Goal: Transaction & Acquisition: Obtain resource

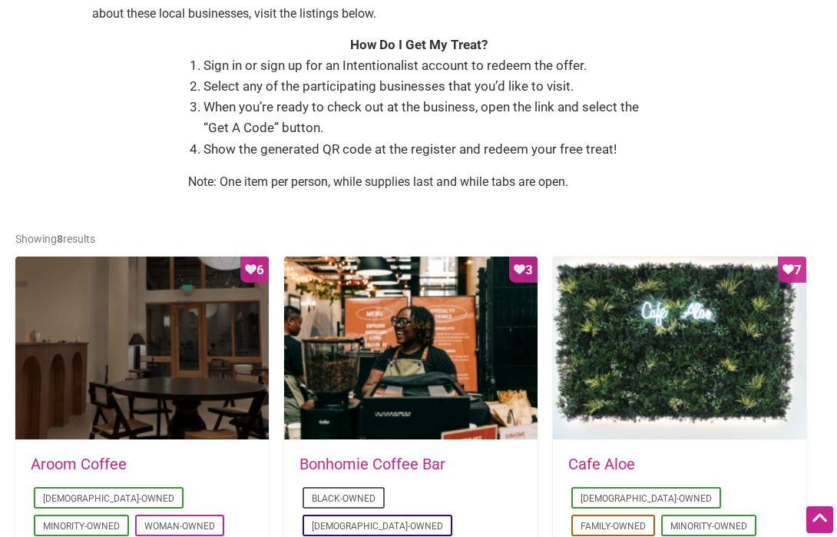
scroll to position [536, 0]
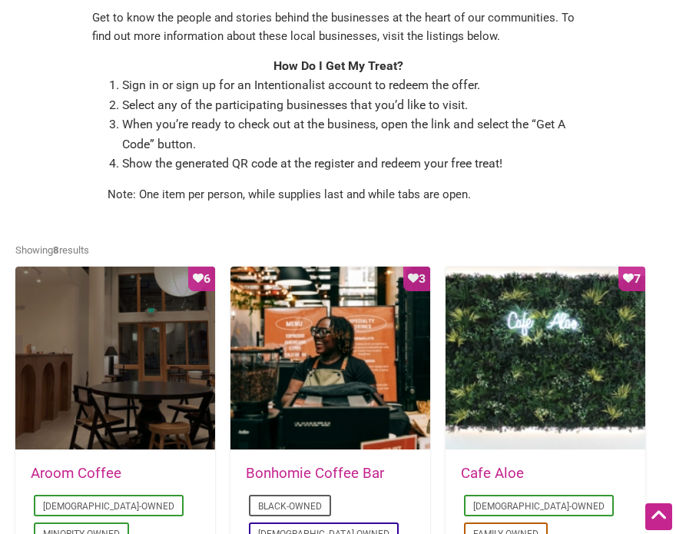
scroll to position [574, 0]
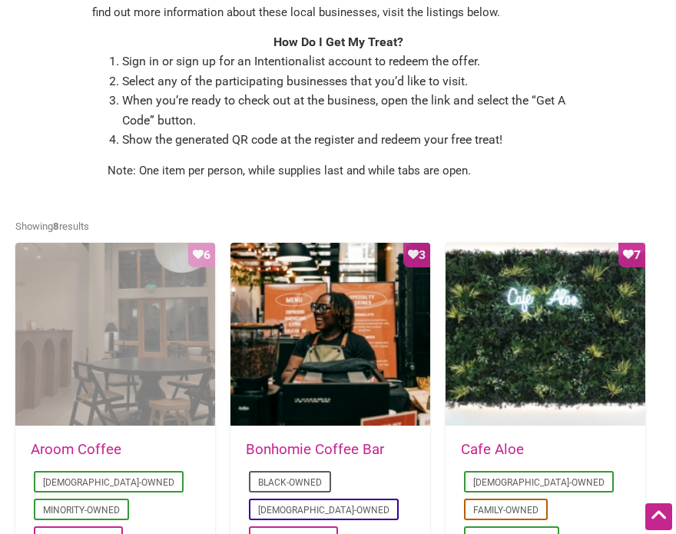
click at [146, 316] on div "Favorite Count 6" at bounding box center [115, 335] width 200 height 184
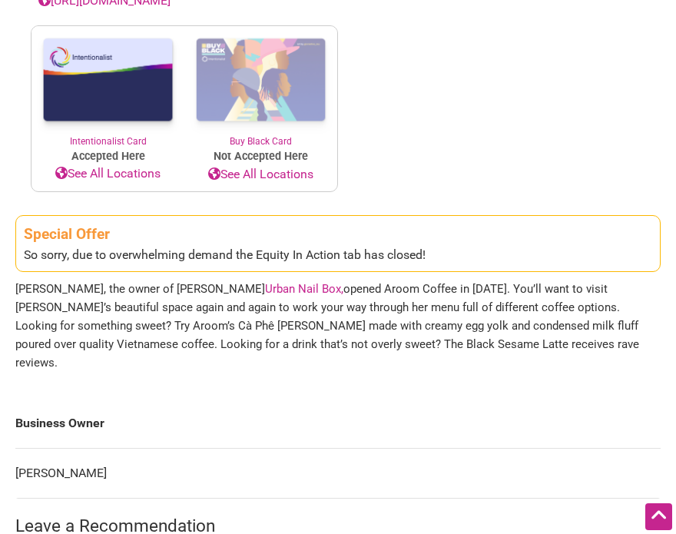
scroll to position [752, 0]
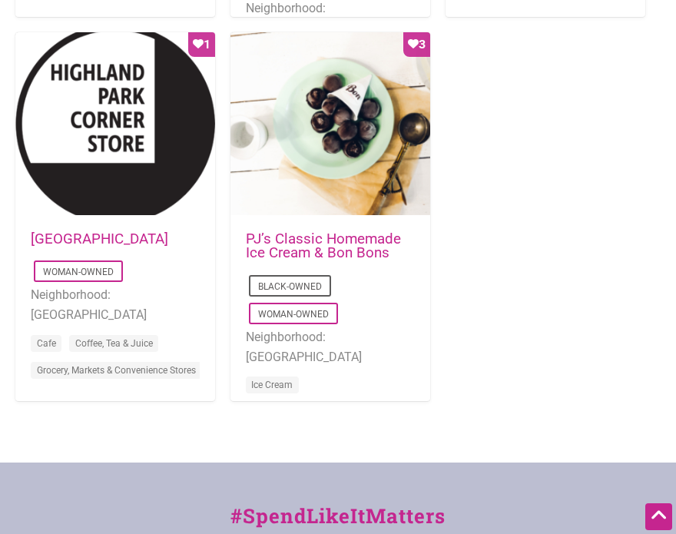
scroll to position [1556, 0]
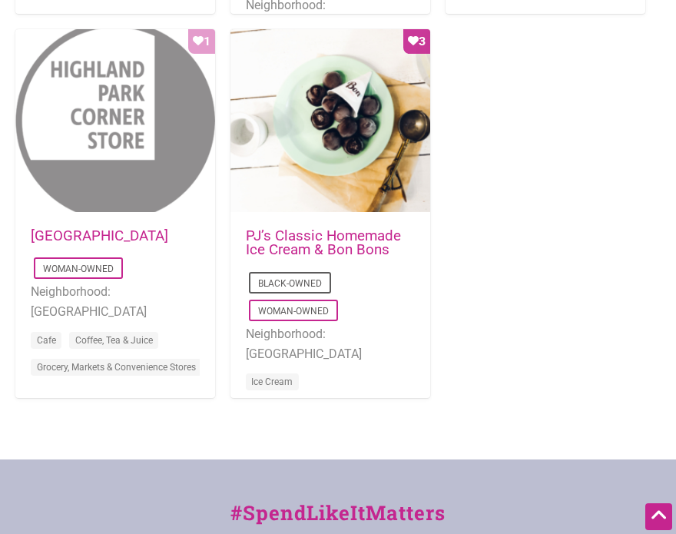
click at [147, 138] on div "Favorite Count 1" at bounding box center [115, 121] width 200 height 184
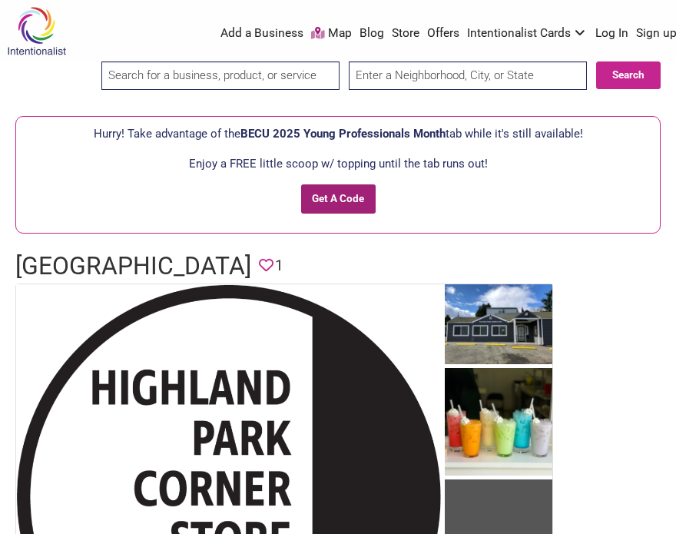
click at [352, 193] on input "Get A Code" at bounding box center [338, 198] width 75 height 29
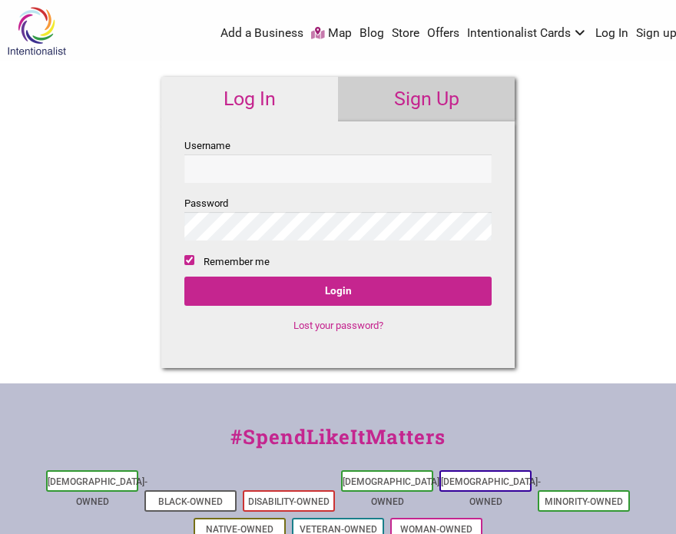
checkbox input "true"
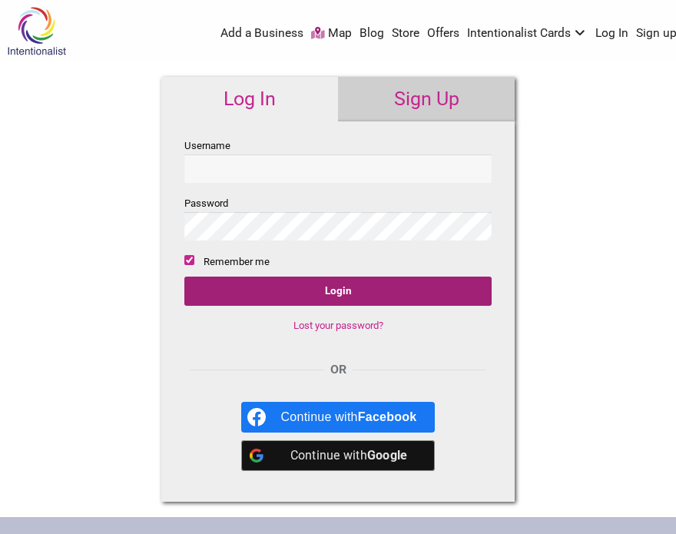
type input "lchyu27"
click at [373, 281] on input "Login" at bounding box center [337, 291] width 307 height 29
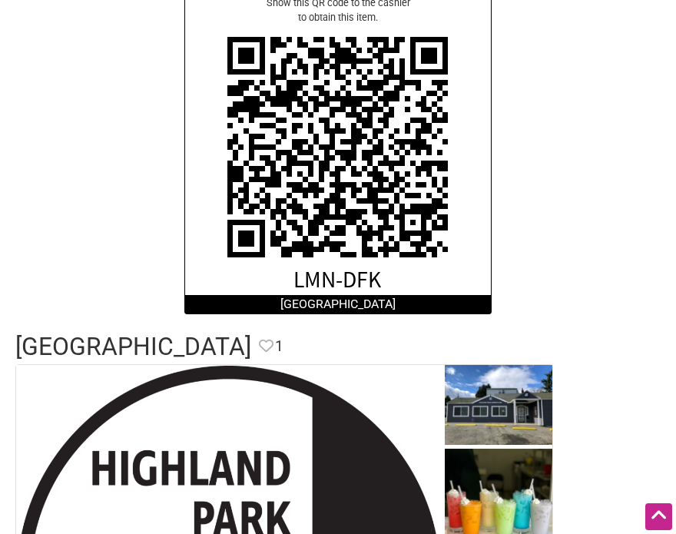
scroll to position [343, 0]
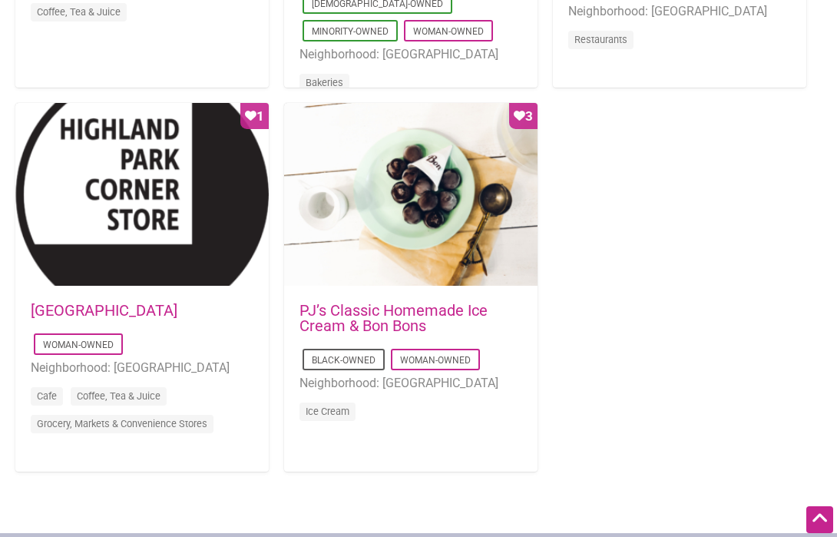
scroll to position [1473, 0]
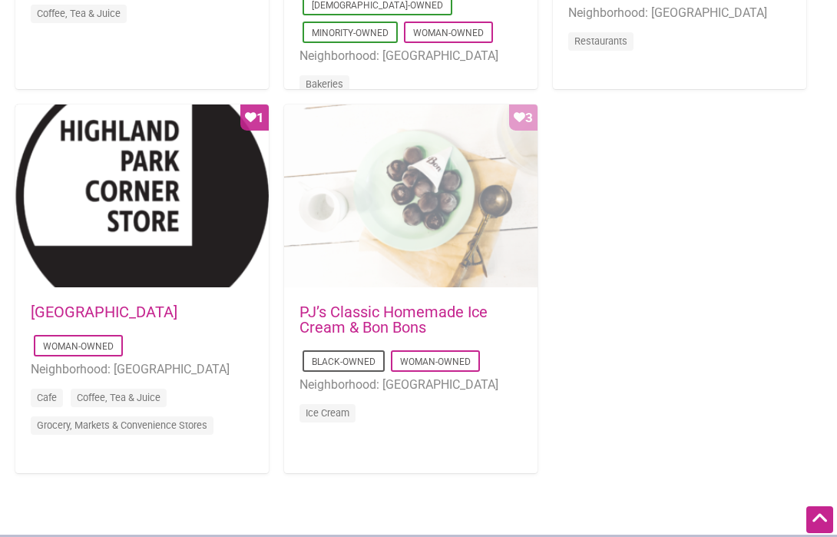
click at [405, 254] on div "Favorite Count 3" at bounding box center [411, 196] width 254 height 184
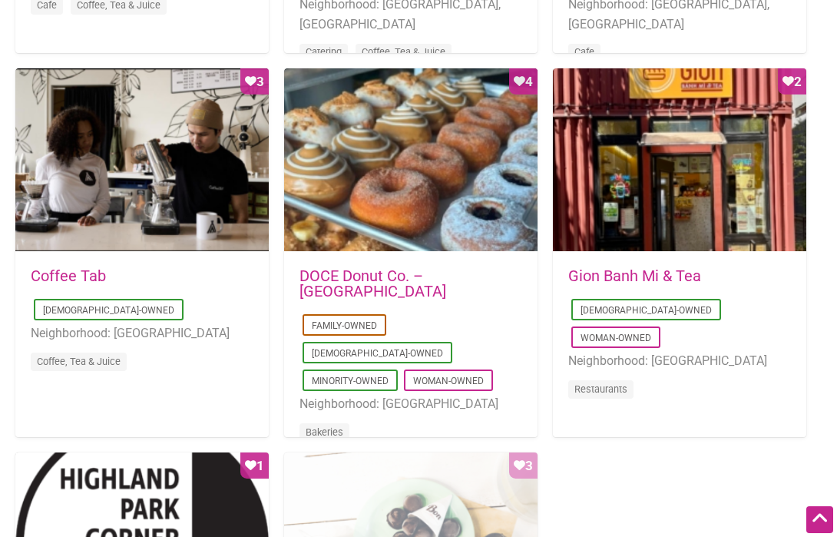
scroll to position [1112, 0]
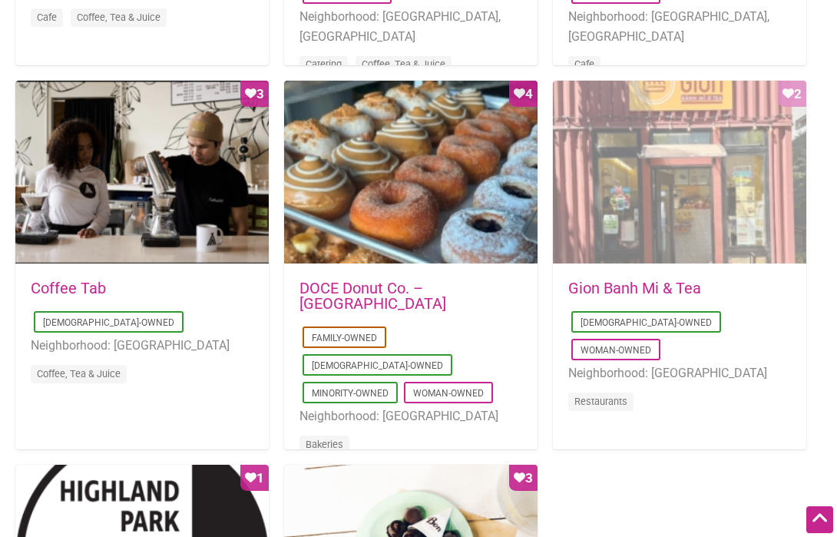
click at [649, 218] on div "Favorite Count 2" at bounding box center [680, 173] width 254 height 184
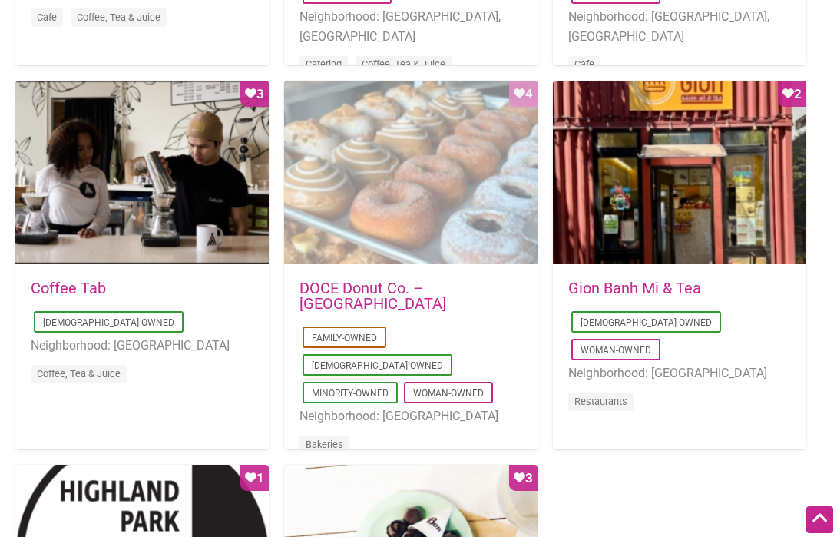
click at [423, 229] on div "Favorite Count 4" at bounding box center [411, 173] width 254 height 184
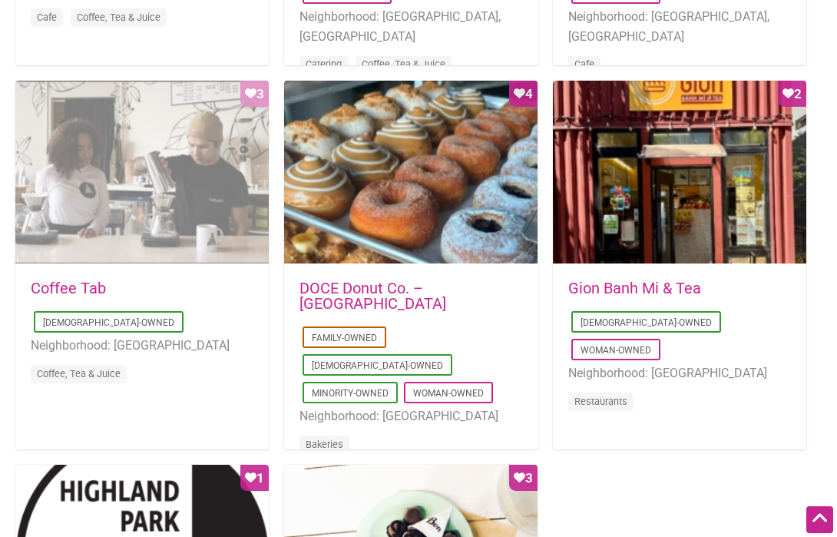
click at [177, 230] on div "Favorite Count 3" at bounding box center [142, 173] width 254 height 184
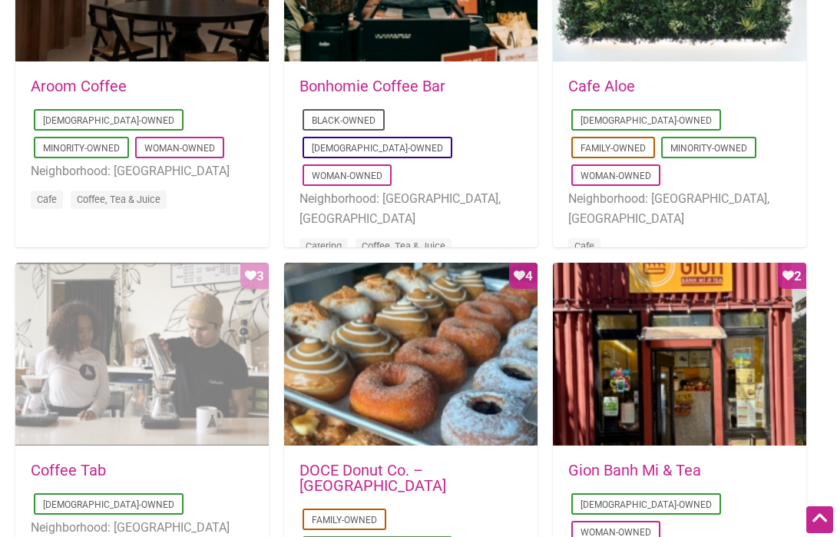
scroll to position [819, 0]
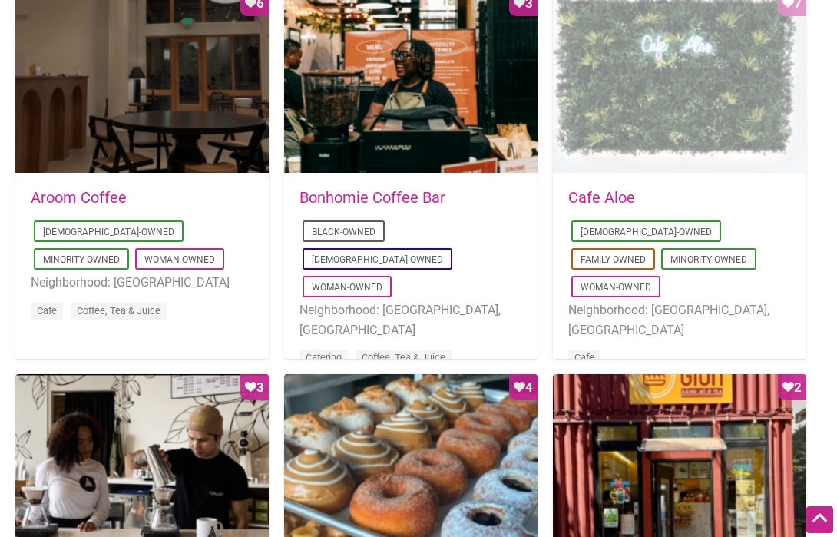
click at [671, 109] on div "Favorite Count 7" at bounding box center [680, 82] width 254 height 184
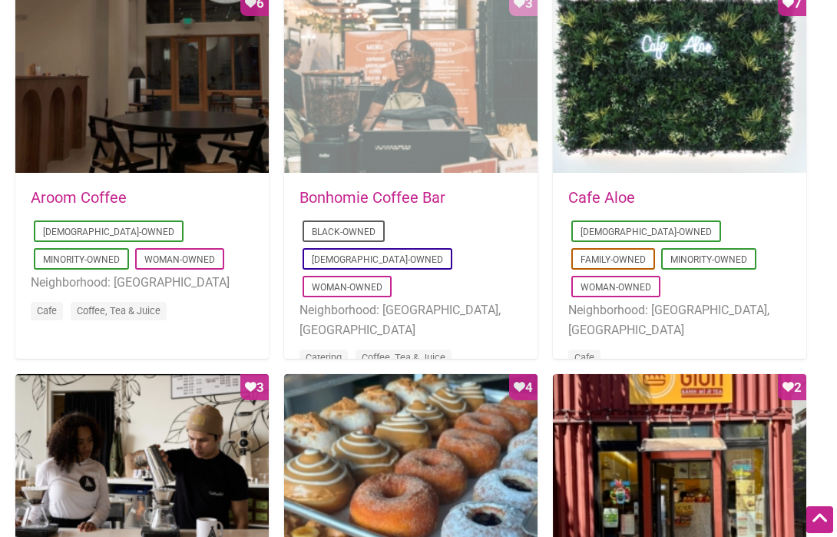
click at [446, 143] on div "Favorite Count 3" at bounding box center [411, 82] width 254 height 184
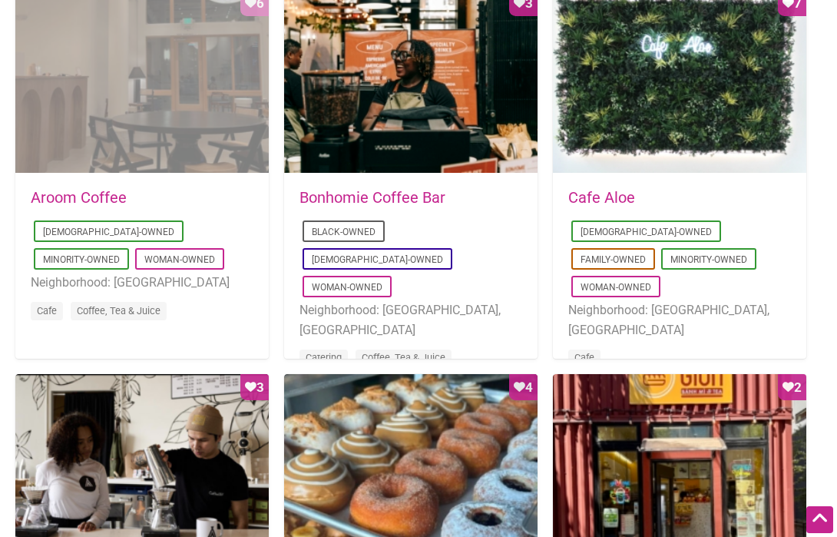
click at [175, 133] on div "Favorite Count 6" at bounding box center [142, 82] width 254 height 184
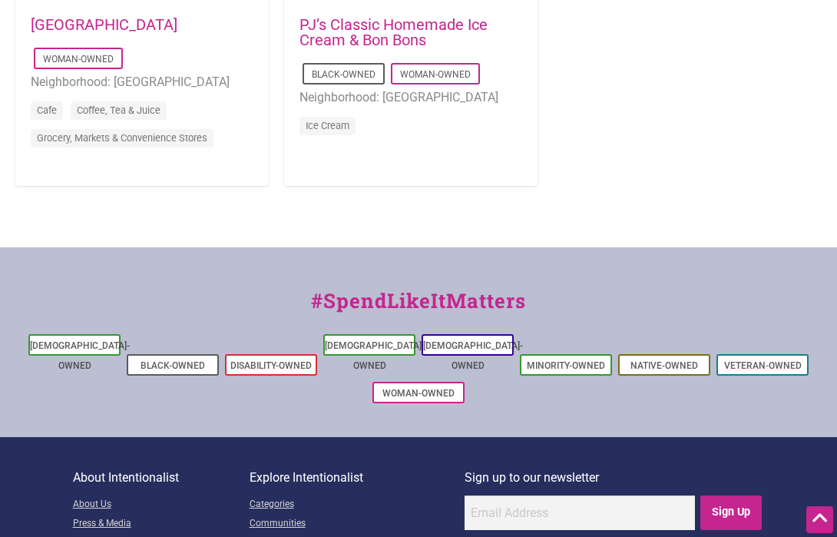
scroll to position [1579, 0]
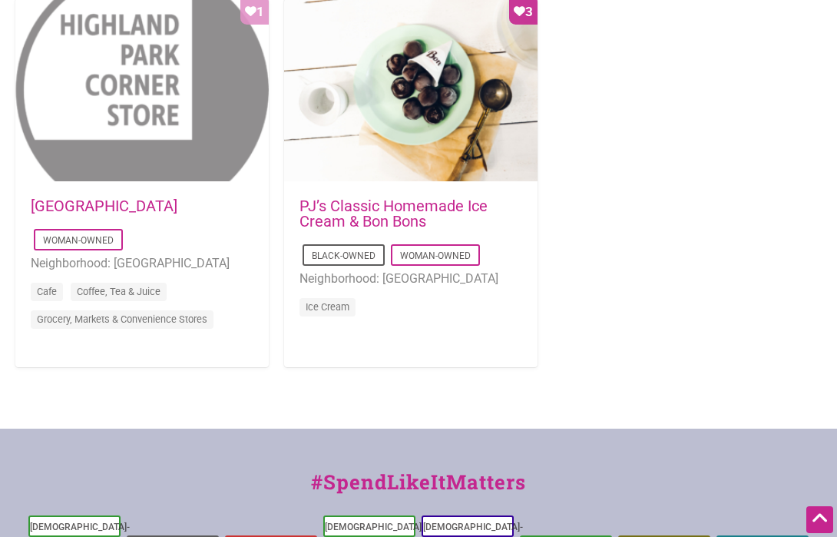
click at [150, 114] on div "Favorite Count 1" at bounding box center [142, 90] width 254 height 184
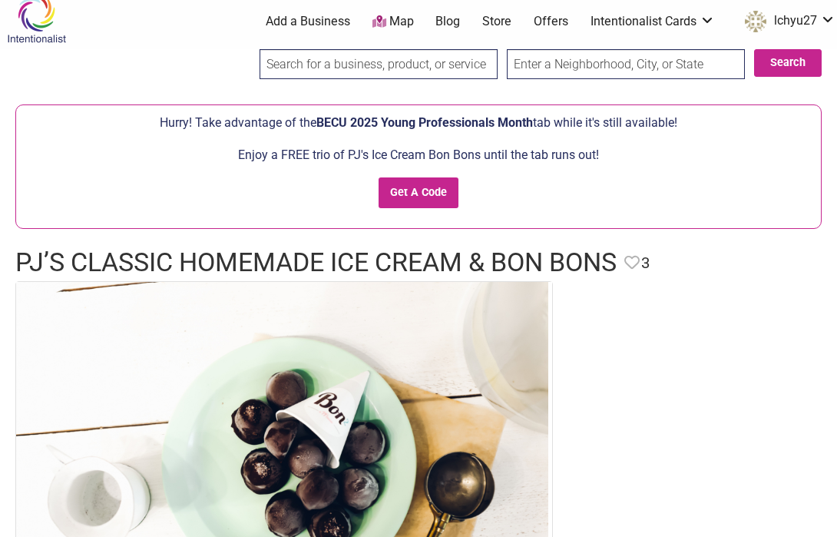
scroll to position [1, 0]
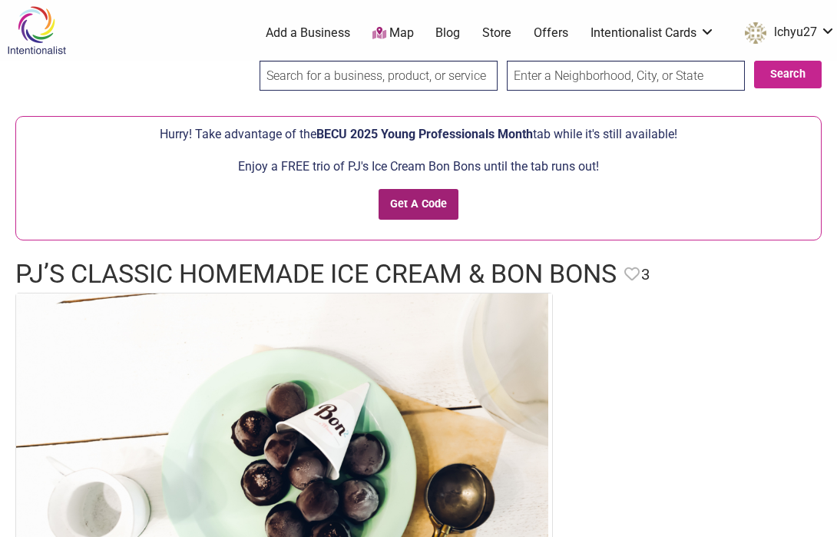
click at [430, 205] on input "Get A Code" at bounding box center [419, 204] width 81 height 31
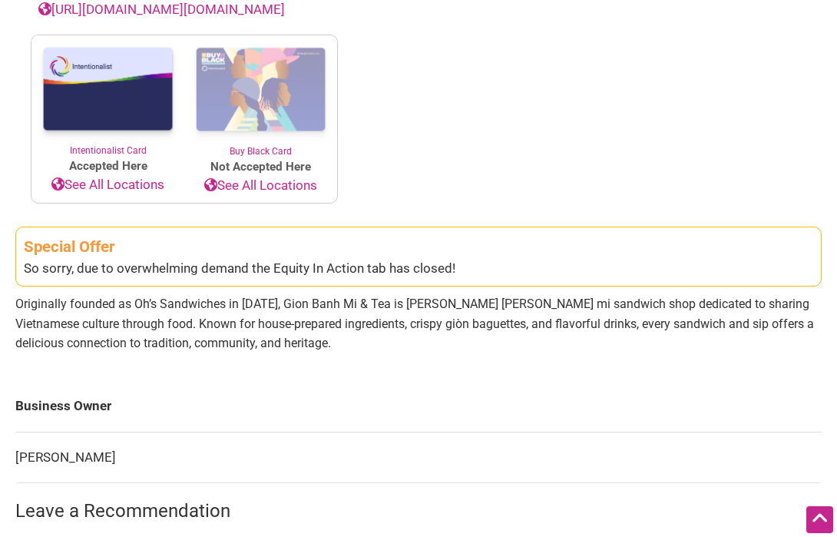
scroll to position [614, 0]
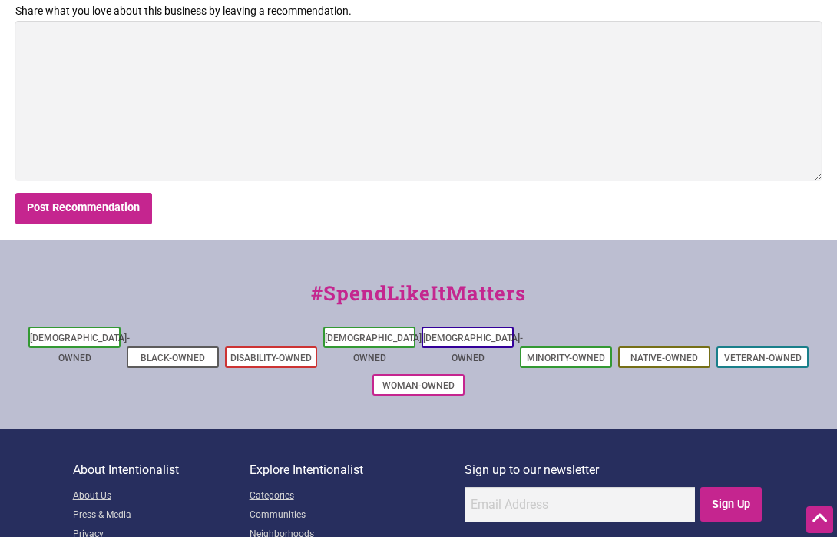
scroll to position [1191, 0]
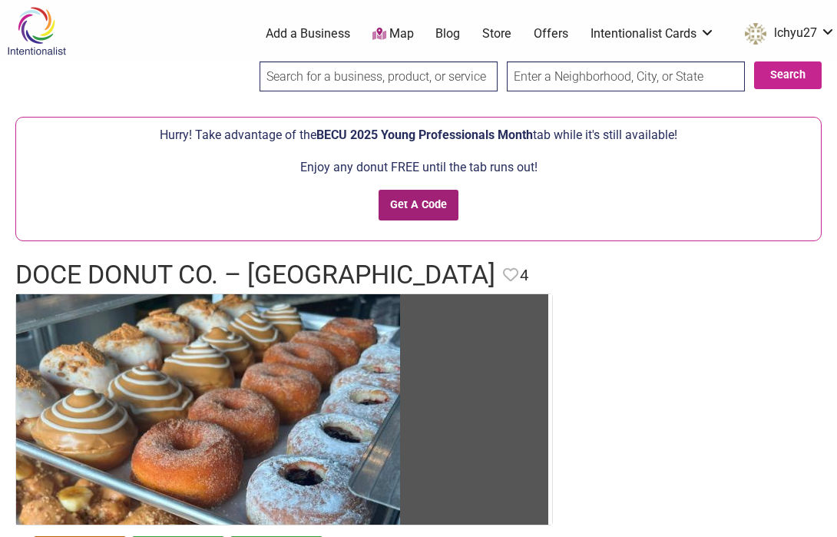
click at [436, 210] on input "Get A Code" at bounding box center [419, 205] width 81 height 31
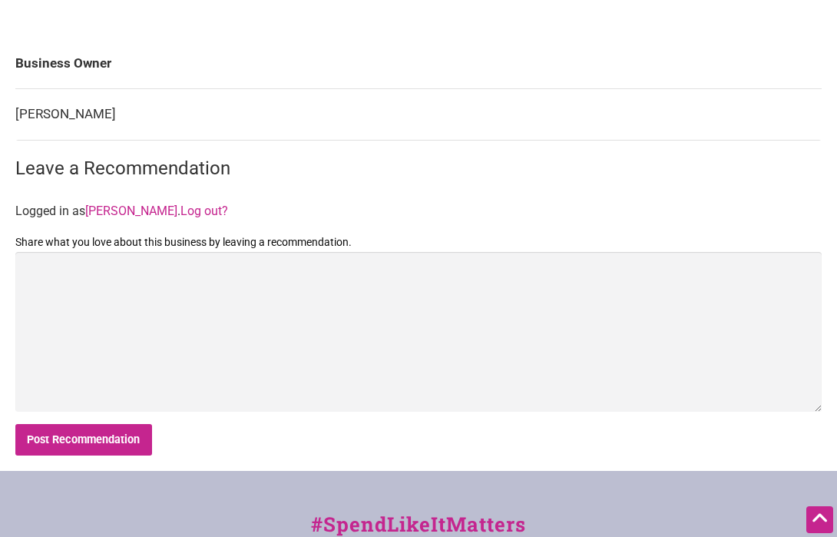
scroll to position [1241, 0]
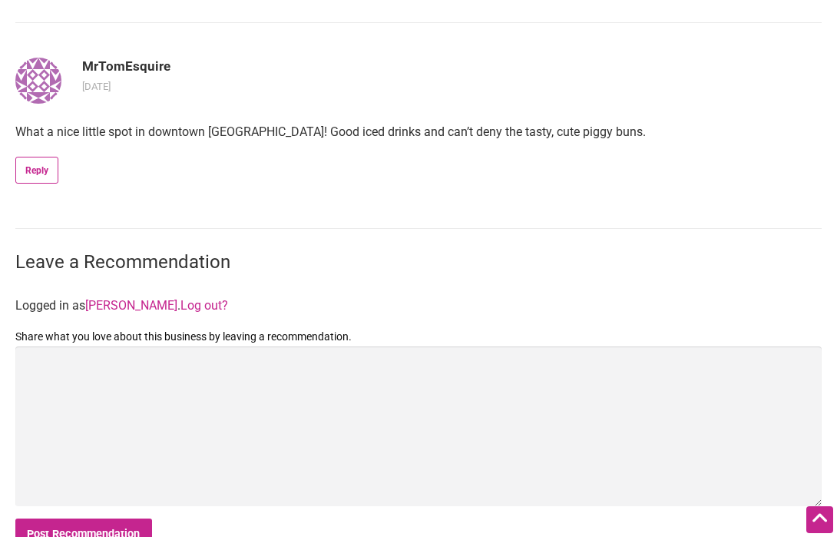
scroll to position [1269, 0]
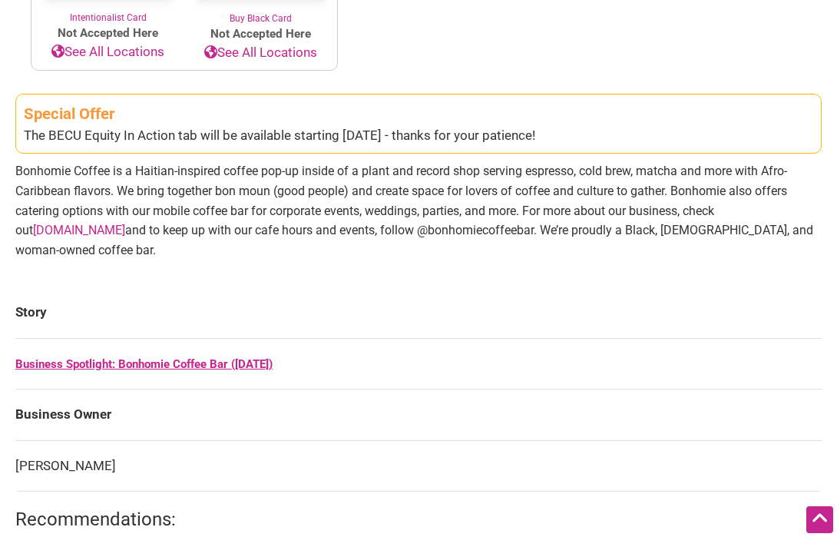
scroll to position [1049, 0]
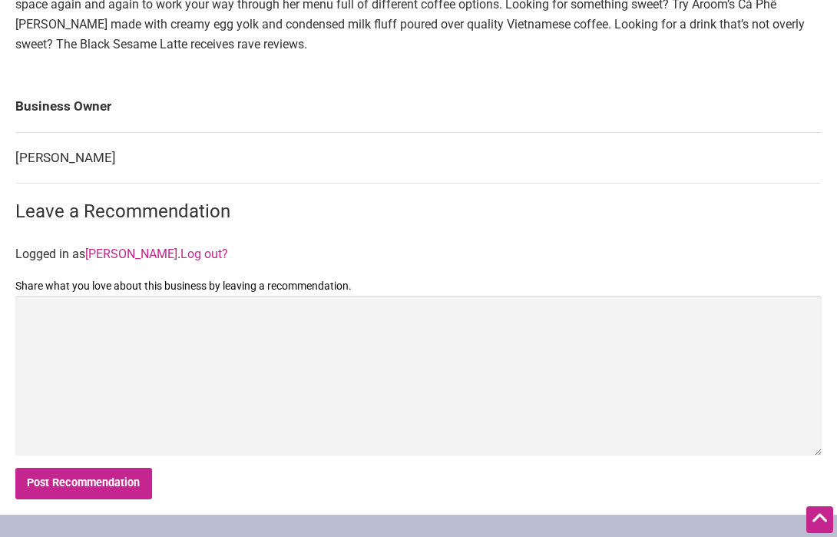
scroll to position [1089, 0]
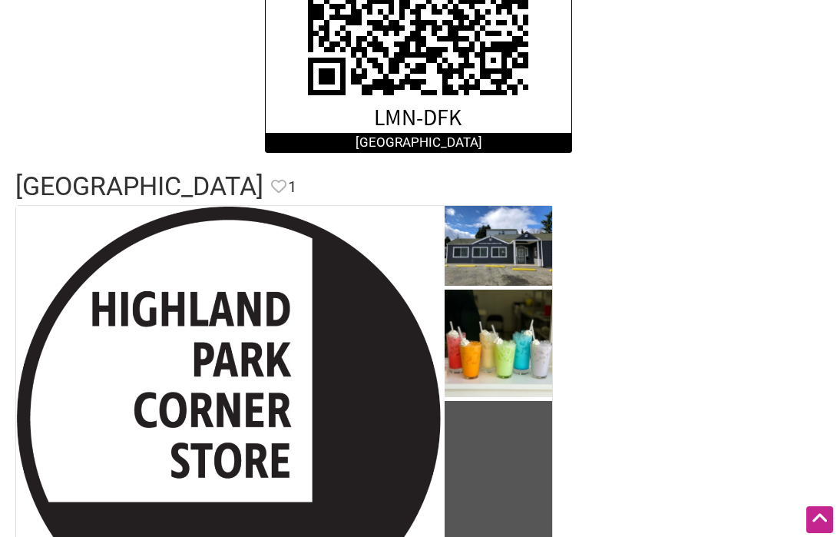
scroll to position [513, 0]
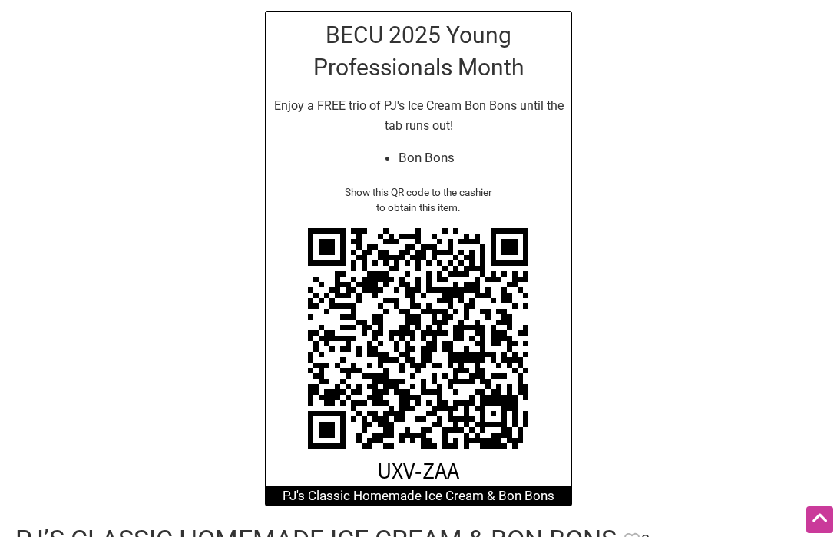
scroll to position [107, 0]
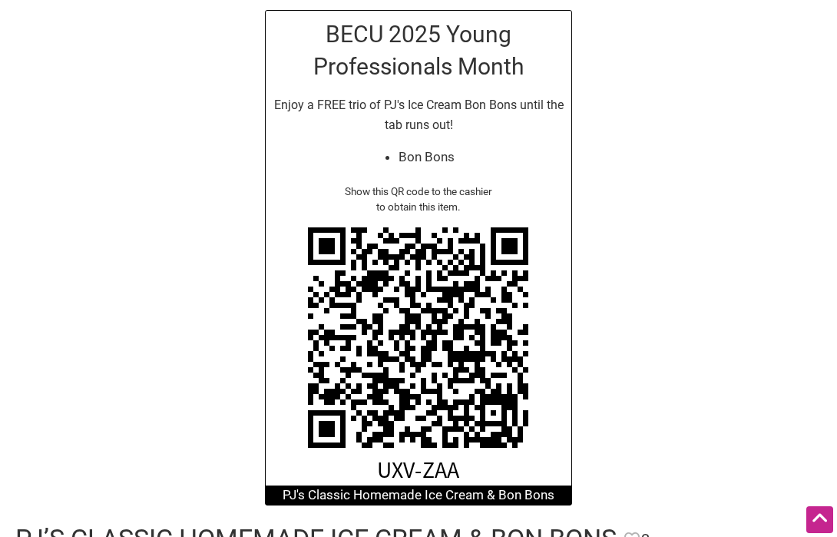
click at [611, 428] on div "BECU 2025 Young Professionals Month Enjoy a FREE trio of PJ's Ice Cream Bon Bon…" at bounding box center [418, 258] width 837 height 526
click at [138, 333] on div "BECU 2025 Young Professionals Month Enjoy a FREE trio of PJ's Ice Cream Bon Bon…" at bounding box center [418, 258] width 837 height 526
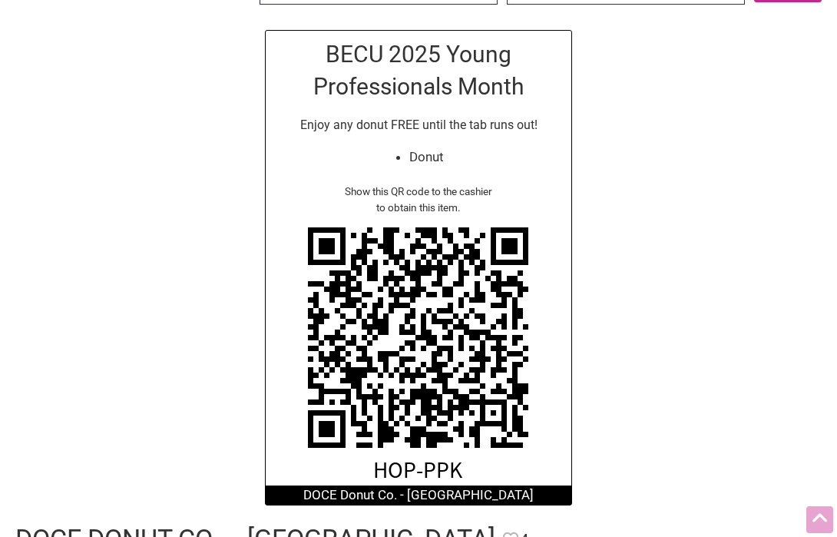
scroll to position [88, 0]
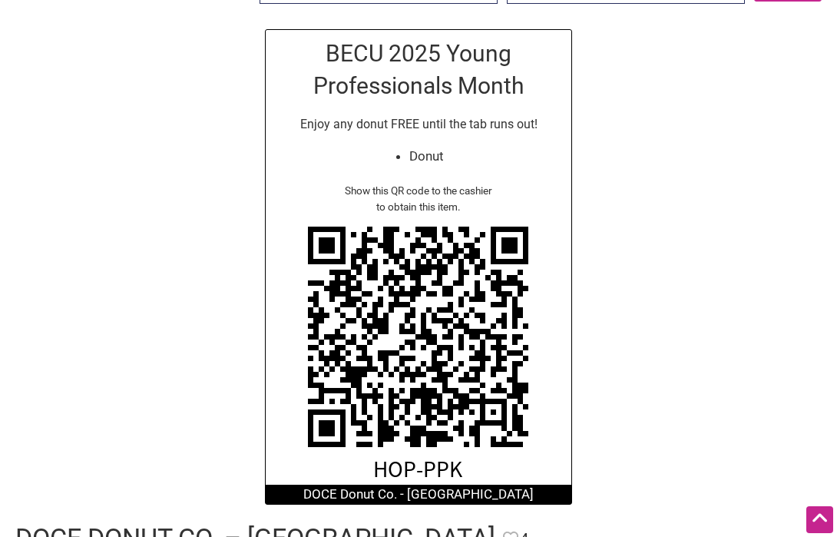
click at [645, 375] on div "BECU 2025 Young Professionals Month Enjoy any donut FREE until the tab runs out…" at bounding box center [418, 267] width 837 height 506
